Goal: Check status: Check status

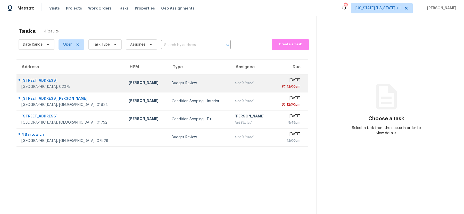
click at [177, 82] on div "Budget Review" at bounding box center [199, 83] width 55 height 5
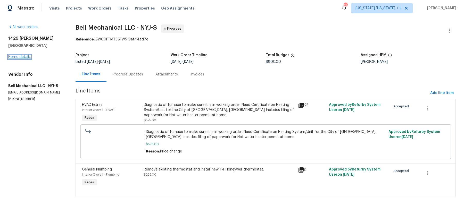
click at [26, 56] on link "Home details" at bounding box center [19, 57] width 22 height 4
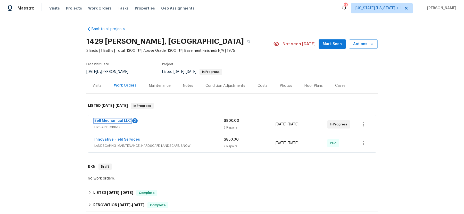
click at [102, 119] on link "Bell Mechanical LLC" at bounding box center [112, 121] width 37 height 4
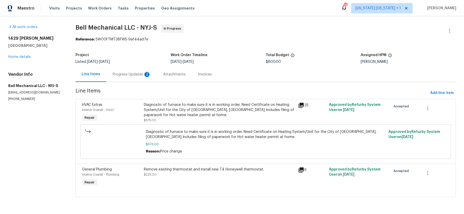
click at [139, 76] on div "Progress Updates 2" at bounding box center [132, 74] width 38 height 5
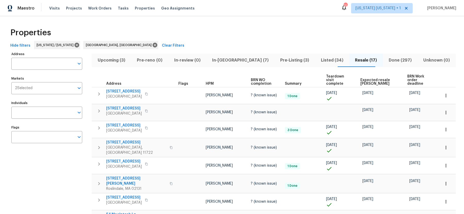
click at [236, 57] on span "In-reno (7)" at bounding box center [240, 60] width 62 height 7
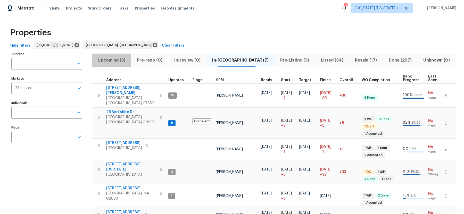
click at [115, 60] on span "Upcoming (3)" at bounding box center [111, 60] width 33 height 7
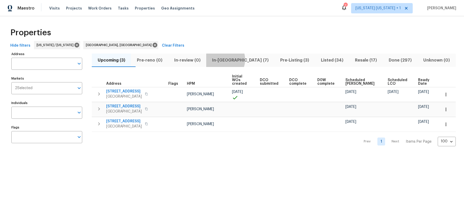
click at [234, 60] on span "In-reno (7)" at bounding box center [240, 60] width 62 height 7
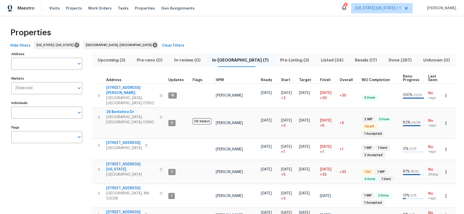
click at [283, 61] on span "Pre-Listing (3)" at bounding box center [295, 60] width 34 height 7
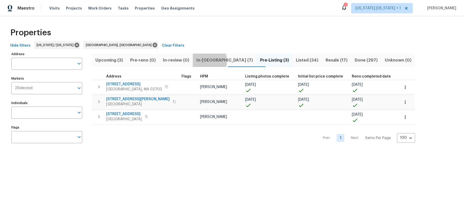
click at [214, 61] on span "In-reno (7)" at bounding box center [224, 60] width 57 height 7
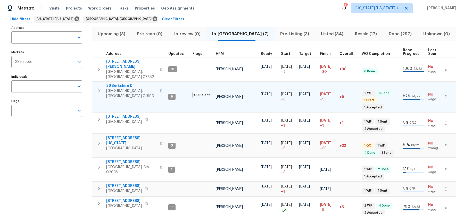
scroll to position [32, 0]
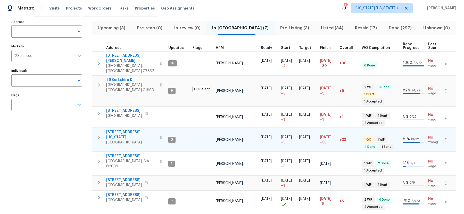
click at [100, 134] on icon "button" at bounding box center [99, 137] width 6 height 6
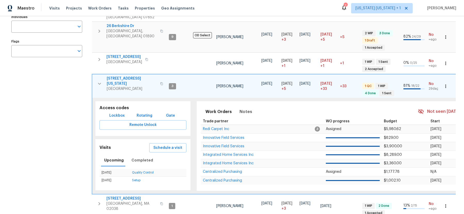
scroll to position [122, 0]
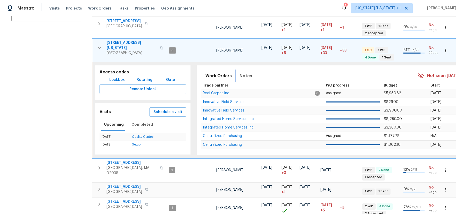
click at [243, 72] on span "Notes" at bounding box center [245, 75] width 13 height 7
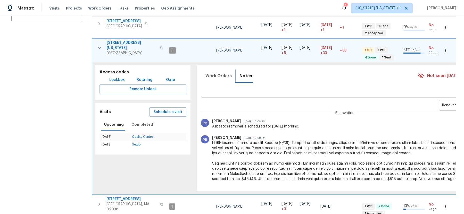
scroll to position [0, 0]
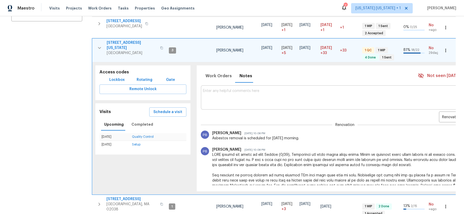
click at [96, 40] on button "button" at bounding box center [99, 47] width 10 height 15
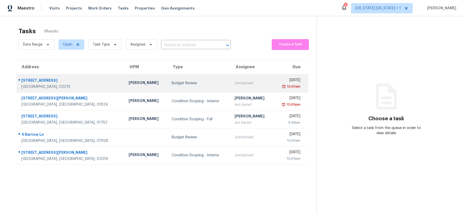
click at [172, 81] on div "Budget Review" at bounding box center [199, 83] width 55 height 5
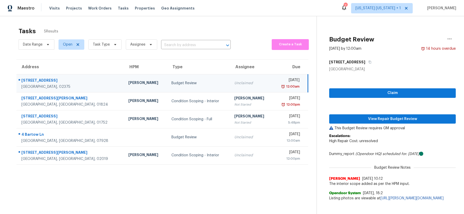
click at [194, 84] on div "Budget Review" at bounding box center [198, 83] width 55 height 5
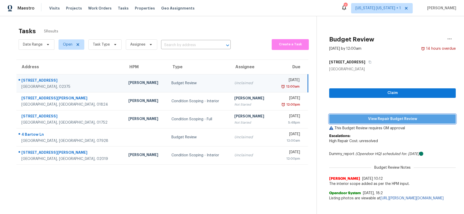
click at [348, 120] on span "View Repair Budget Review" at bounding box center [392, 119] width 118 height 6
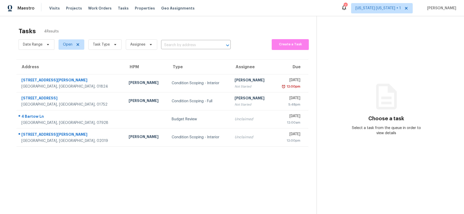
scroll to position [16, 0]
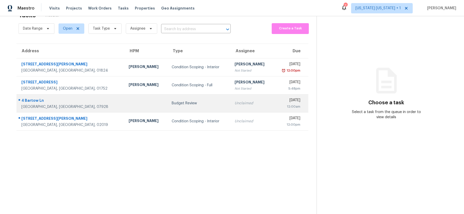
click at [183, 100] on td "Budget Review" at bounding box center [198, 103] width 63 height 18
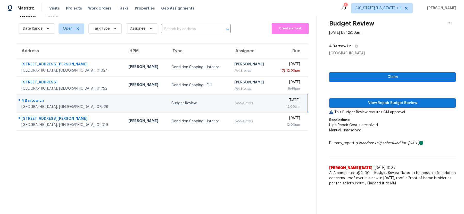
click at [190, 105] on div "Budget Review" at bounding box center [198, 103] width 55 height 5
